Goal: Task Accomplishment & Management: Manage account settings

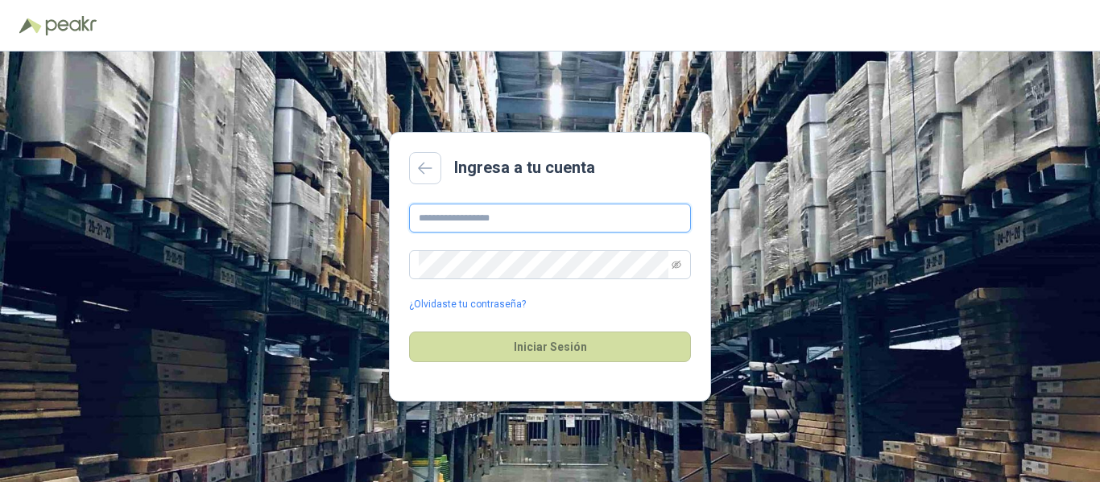
click at [602, 230] on input "text" at bounding box center [550, 218] width 282 height 29
type input "**********"
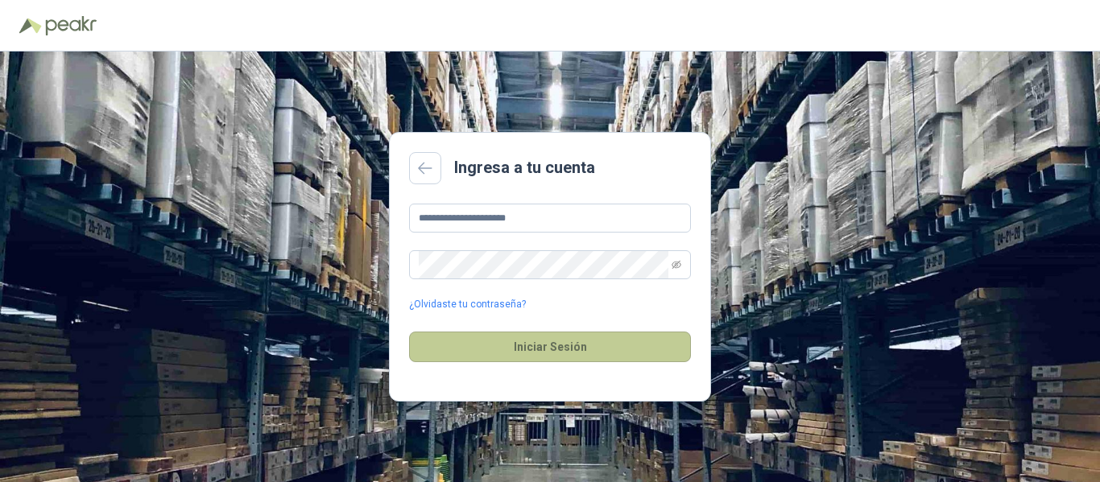
click at [562, 348] on button "Iniciar Sesión" at bounding box center [550, 347] width 282 height 31
click at [550, 353] on button "Iniciar Sesión" at bounding box center [550, 347] width 282 height 31
click at [525, 344] on button "Iniciar Sesión" at bounding box center [550, 347] width 282 height 31
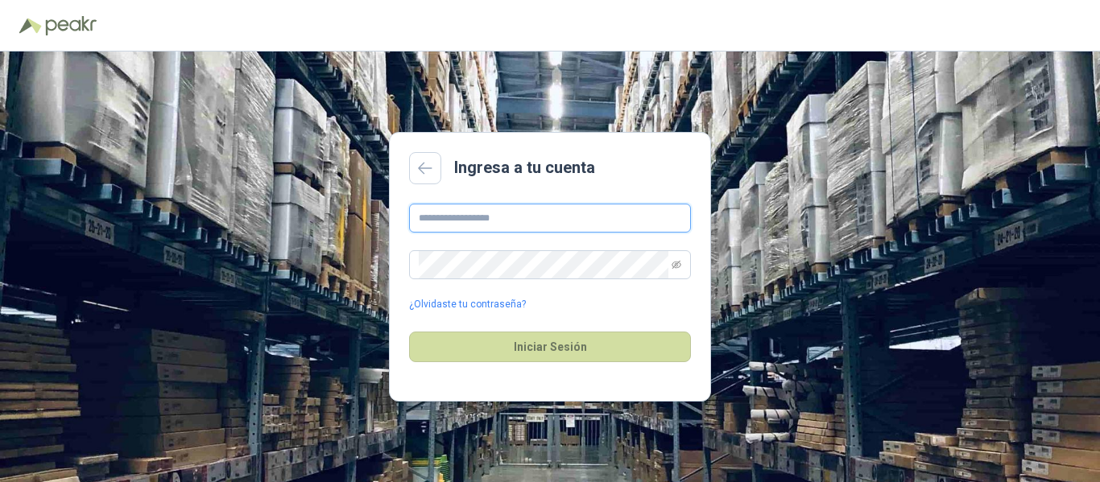
click at [610, 228] on input "text" at bounding box center [550, 218] width 282 height 29
type input "**********"
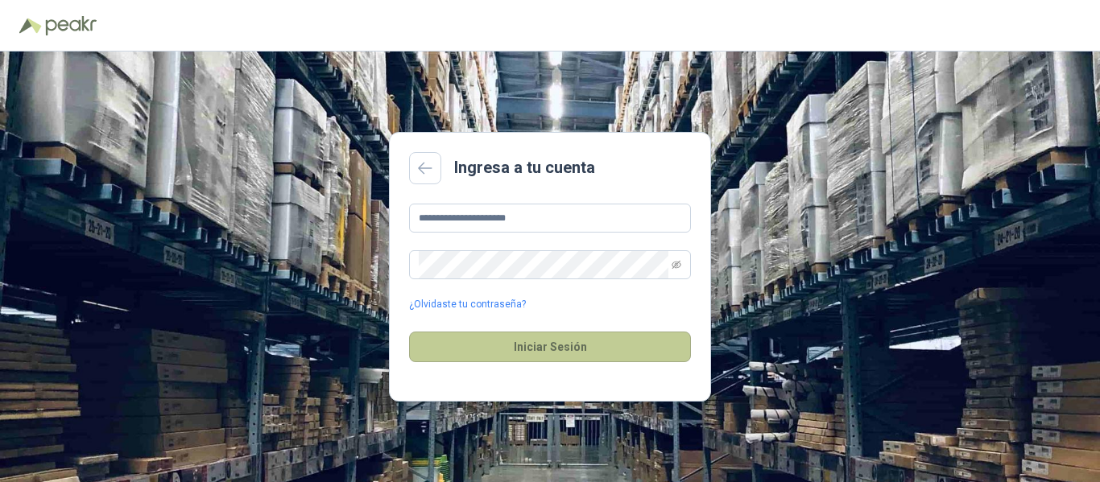
click at [577, 341] on button "Iniciar Sesión" at bounding box center [550, 347] width 282 height 31
click at [580, 343] on button "Iniciar Sesión" at bounding box center [550, 347] width 282 height 31
click at [572, 350] on button "Iniciar Sesión" at bounding box center [550, 347] width 282 height 31
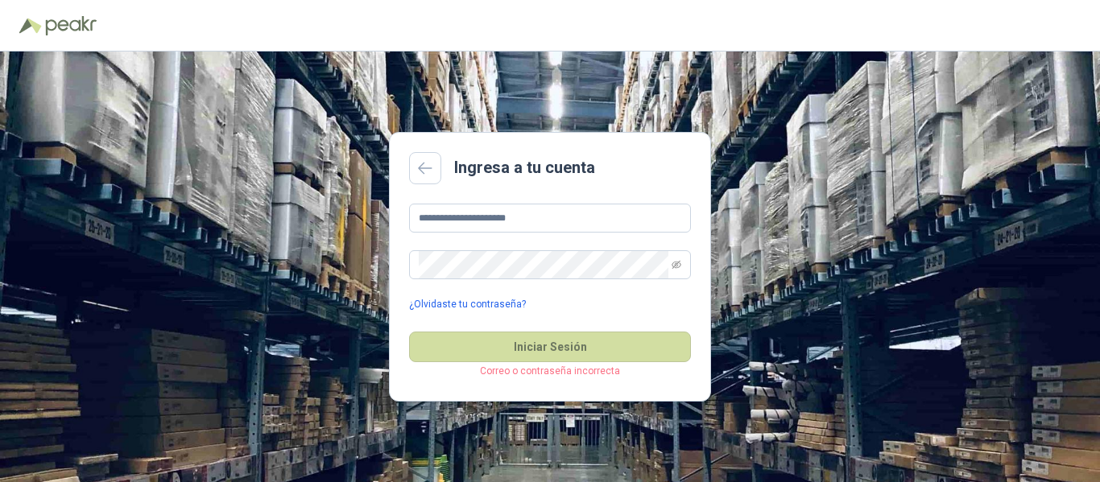
click at [506, 309] on link "¿Olvidaste tu contraseña?" at bounding box center [467, 304] width 117 height 15
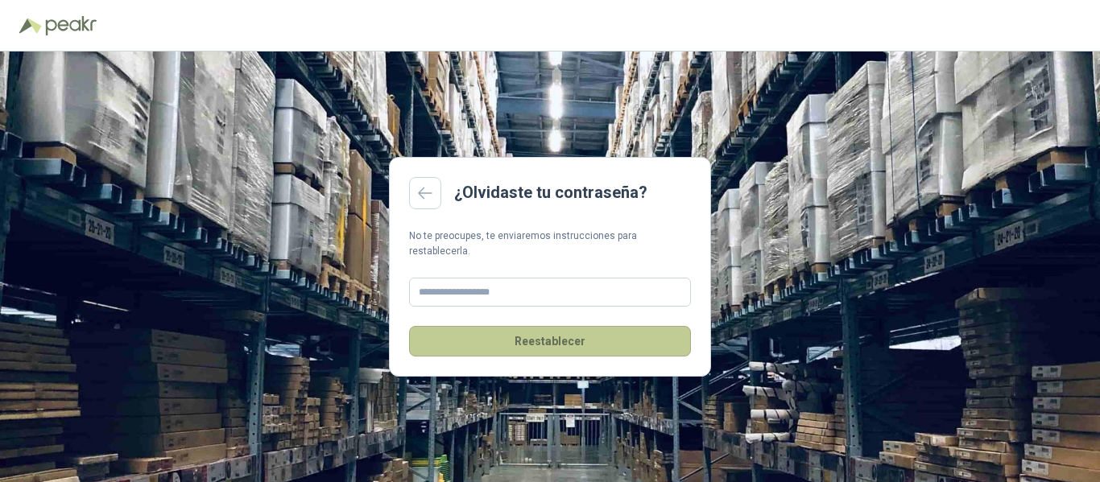
click at [540, 336] on button "Reestablecer" at bounding box center [550, 341] width 282 height 31
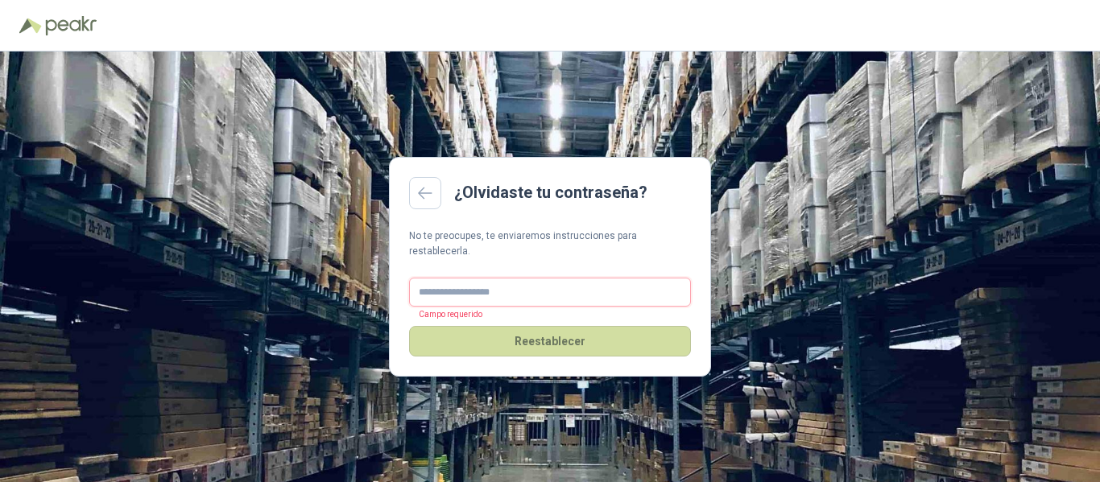
click at [537, 290] on input "text" at bounding box center [550, 292] width 282 height 29
type input "**********"
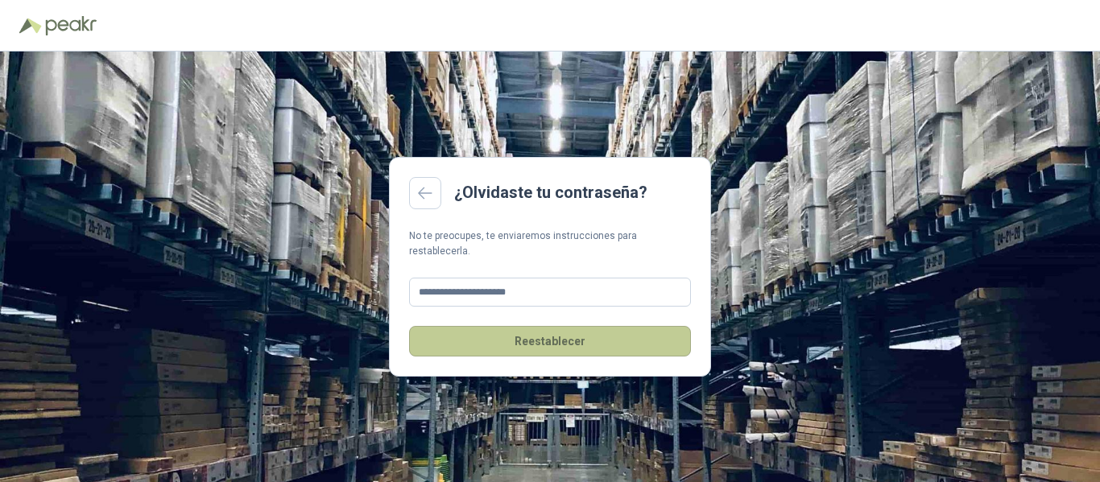
click at [544, 327] on button "Reestablecer" at bounding box center [550, 341] width 282 height 31
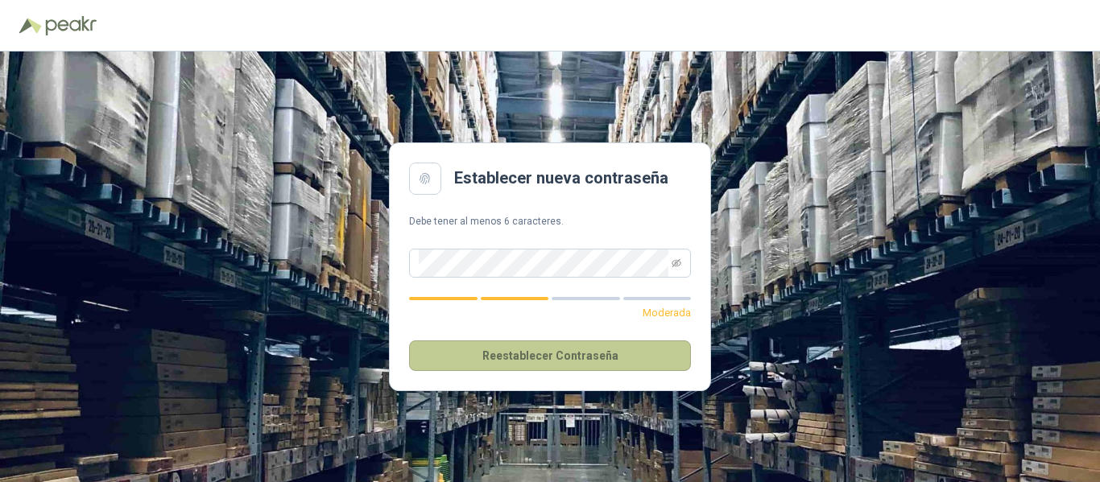
click at [556, 358] on button "Reestablecer Contraseña" at bounding box center [550, 356] width 282 height 31
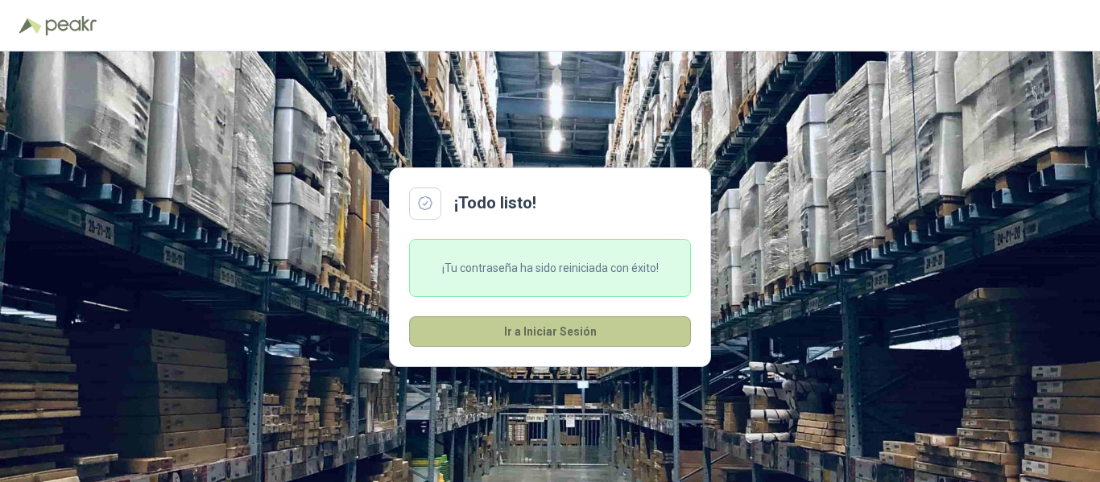
click at [545, 334] on button "Ir a Iniciar Sesión" at bounding box center [550, 331] width 282 height 31
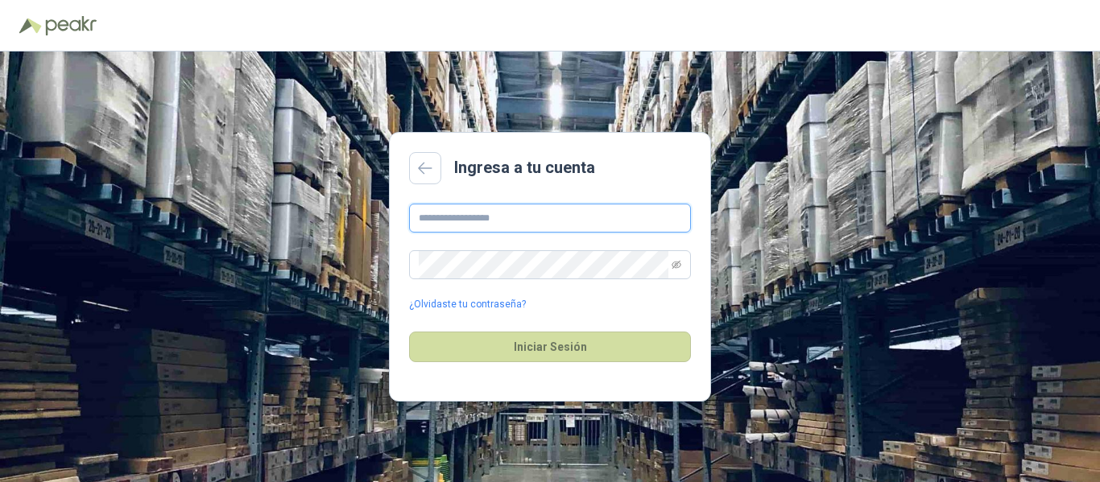
click at [516, 215] on input "text" at bounding box center [550, 218] width 282 height 29
type input "**********"
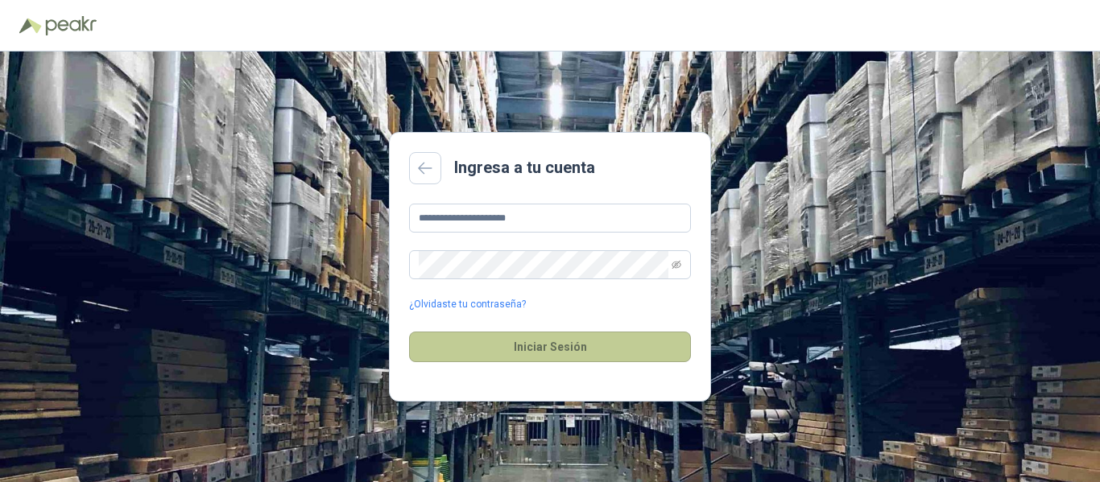
click at [548, 345] on button "Iniciar Sesión" at bounding box center [550, 347] width 282 height 31
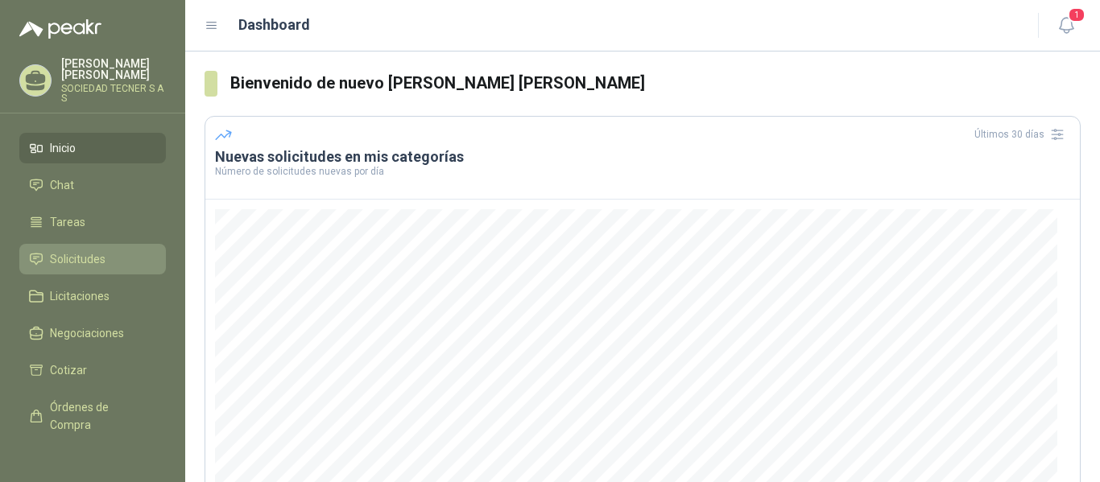
click at [89, 254] on span "Solicitudes" at bounding box center [78, 259] width 56 height 18
